Goal: Task Accomplishment & Management: Use online tool/utility

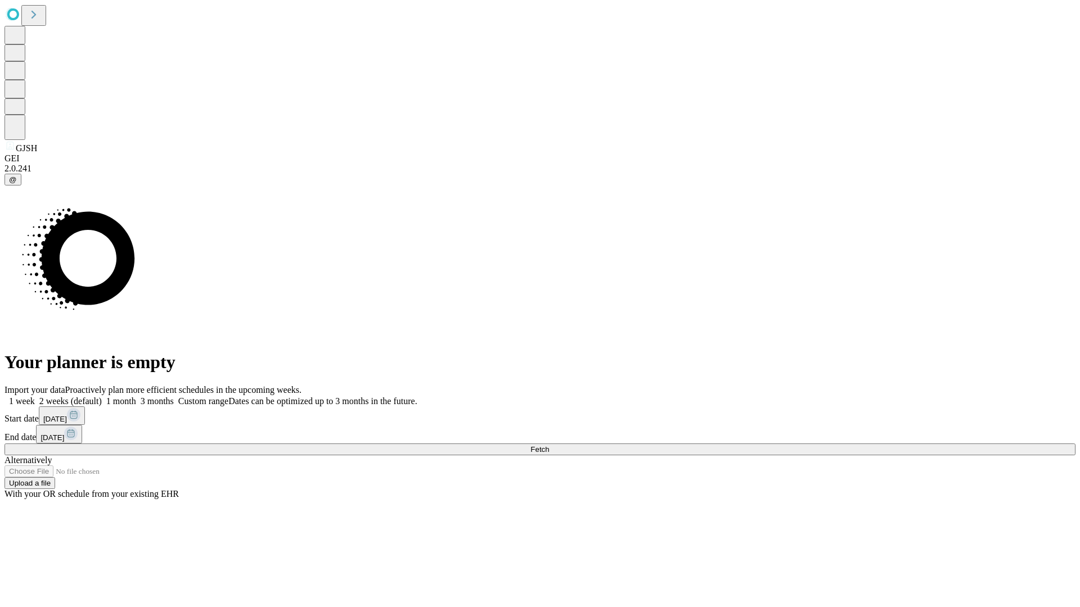
click at [549, 445] on span "Fetch" at bounding box center [539, 449] width 19 height 8
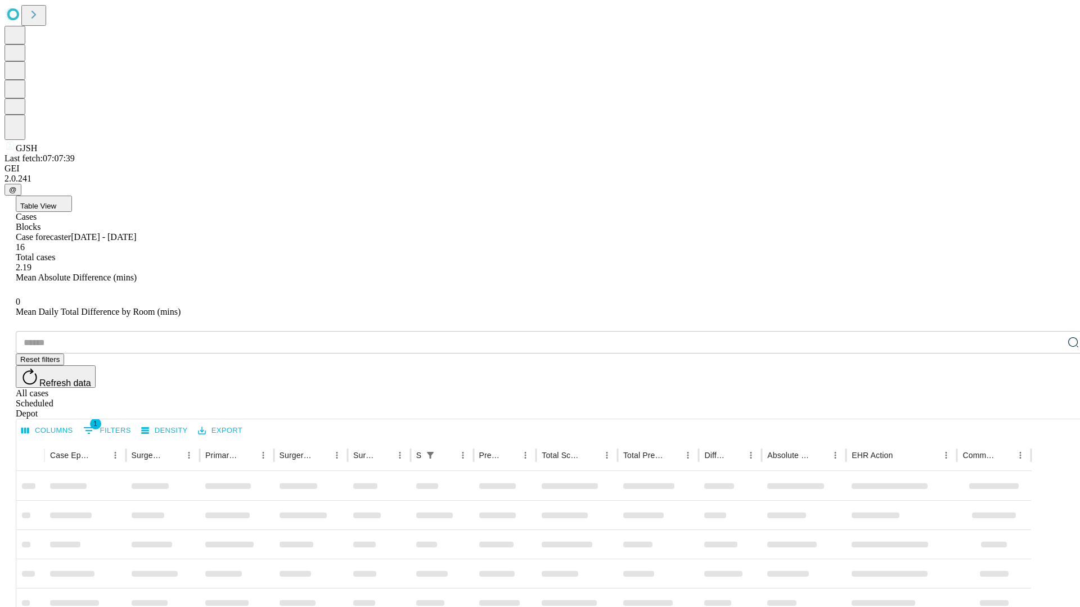
click at [1051, 409] on div "Depot" at bounding box center [551, 414] width 1071 height 10
